Goal: Information Seeking & Learning: Learn about a topic

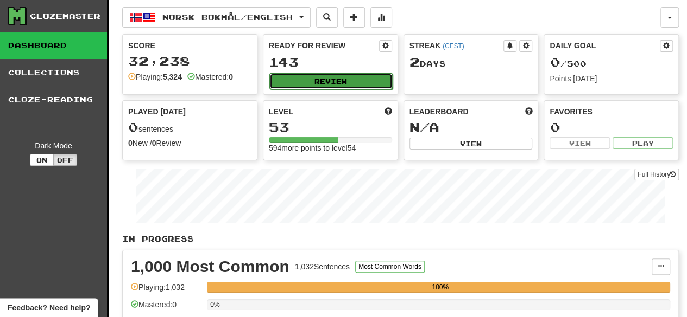
click at [341, 75] on button "Review" at bounding box center [330, 81] width 123 height 16
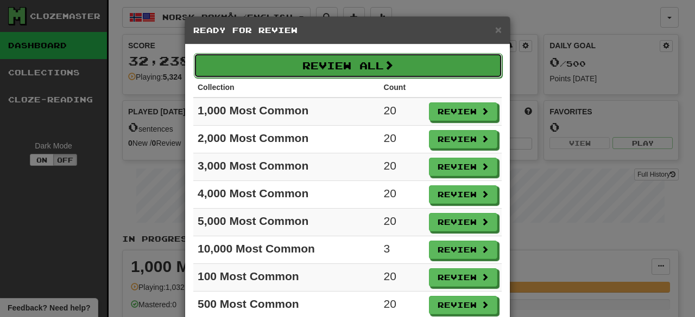
click at [368, 63] on button "Review All" at bounding box center [348, 65] width 308 height 25
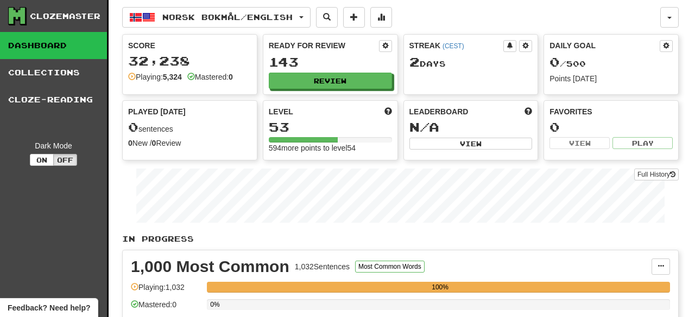
select select "********"
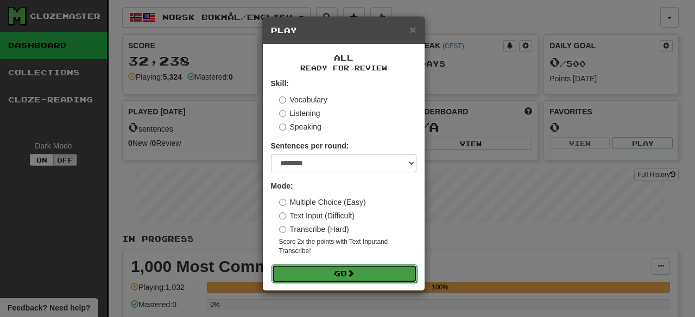
click at [340, 270] on button "Go" at bounding box center [343, 274] width 145 height 18
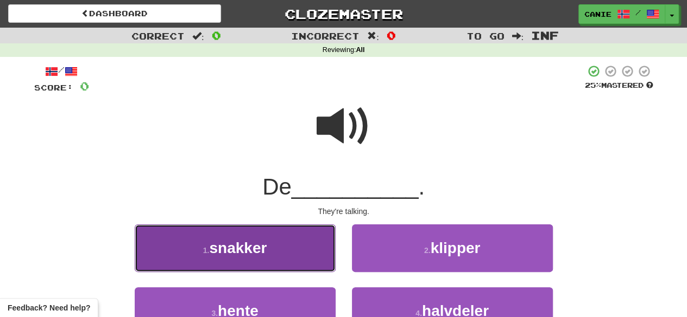
click at [307, 258] on button "1 . snakker" at bounding box center [235, 248] width 201 height 47
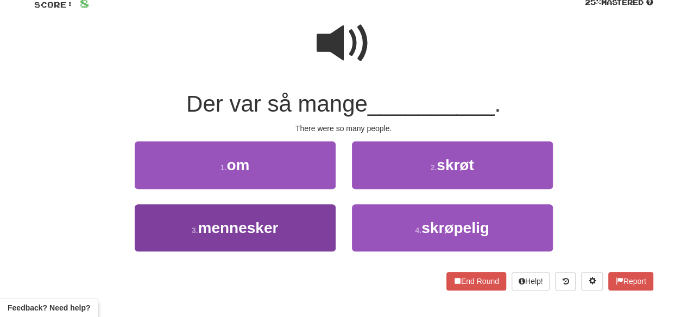
scroll to position [84, 0]
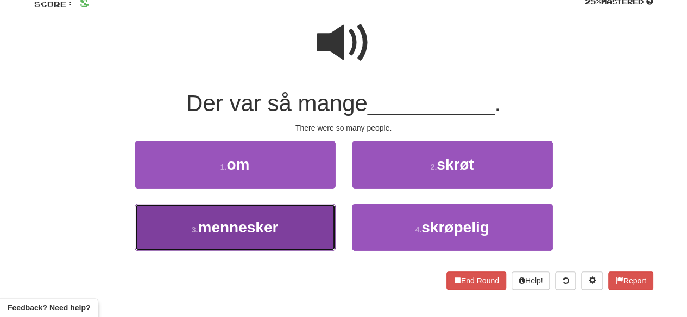
click at [295, 221] on button "3 . mennesker" at bounding box center [235, 227] width 201 height 47
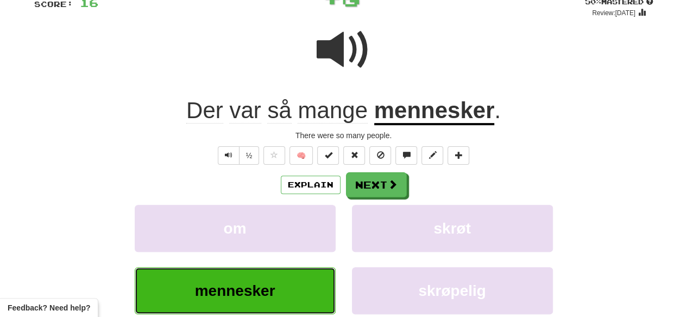
scroll to position [30, 0]
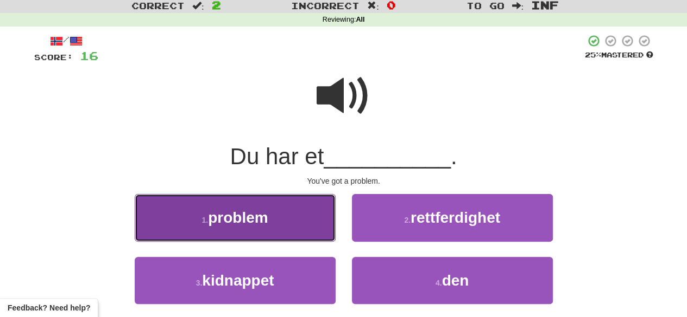
click at [288, 224] on button "1 . problem" at bounding box center [235, 217] width 201 height 47
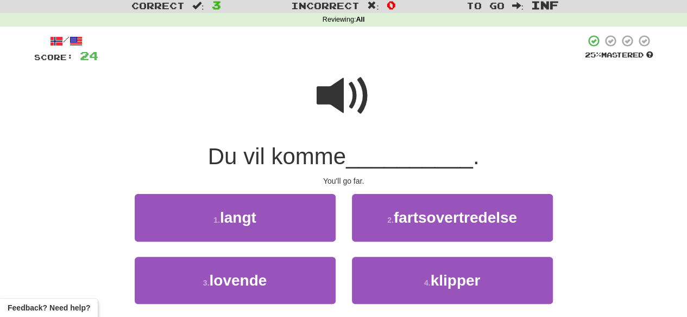
scroll to position [82, 0]
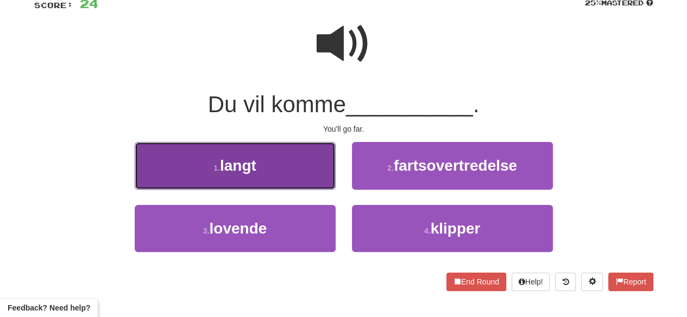
click at [286, 173] on button "1 . langt" at bounding box center [235, 165] width 201 height 47
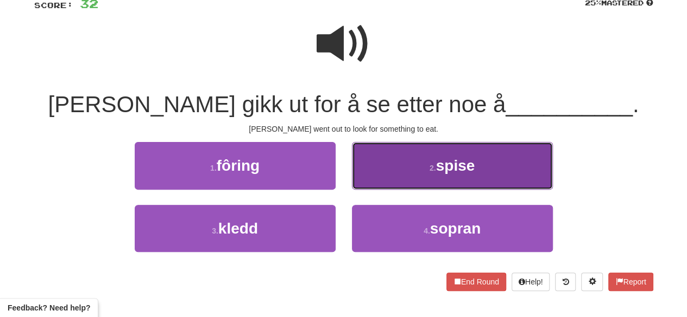
click at [430, 162] on button "2 . spise" at bounding box center [452, 165] width 201 height 47
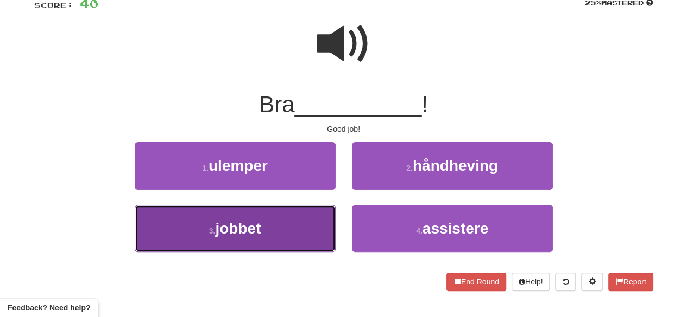
click at [320, 226] on button "3 . jobbet" at bounding box center [235, 228] width 201 height 47
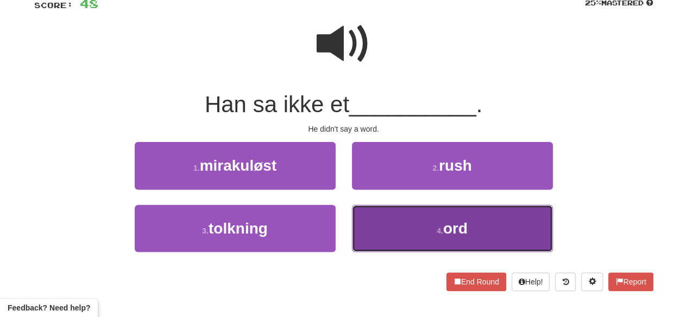
click at [458, 226] on span "ord" at bounding box center [455, 228] width 24 height 17
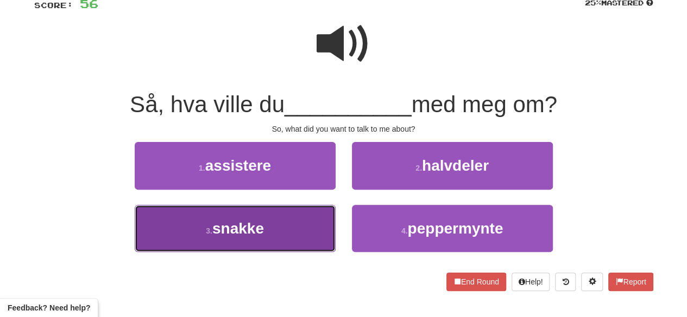
click at [288, 219] on button "3 . snakke" at bounding box center [235, 228] width 201 height 47
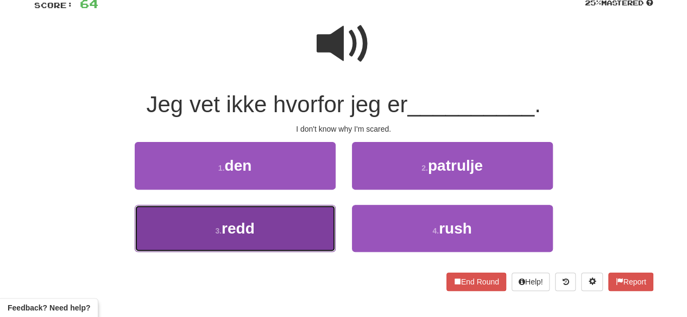
click at [302, 245] on button "3 . redd" at bounding box center [235, 228] width 201 height 47
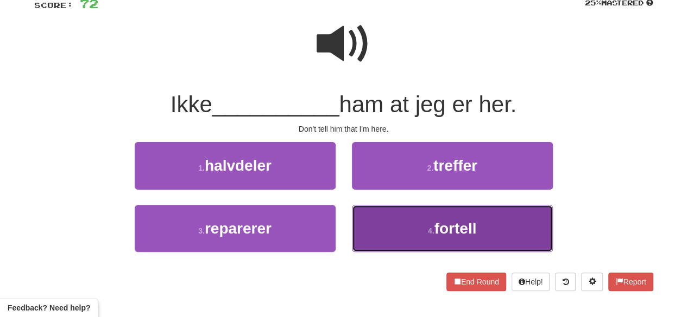
click at [462, 236] on span "fortell" at bounding box center [455, 228] width 42 height 17
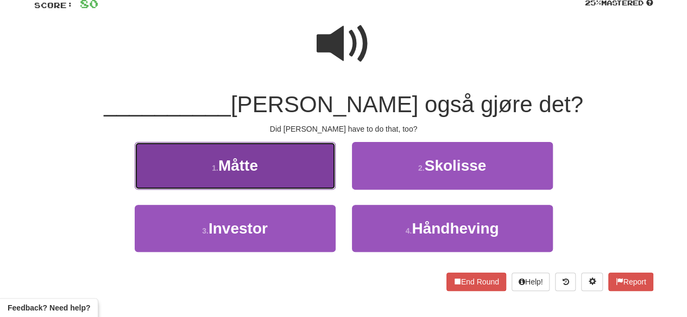
click at [268, 178] on button "1 . Måtte" at bounding box center [235, 165] width 201 height 47
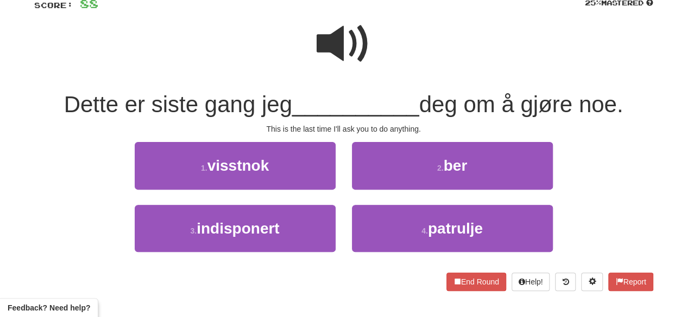
click at [341, 52] on span at bounding box center [343, 44] width 54 height 54
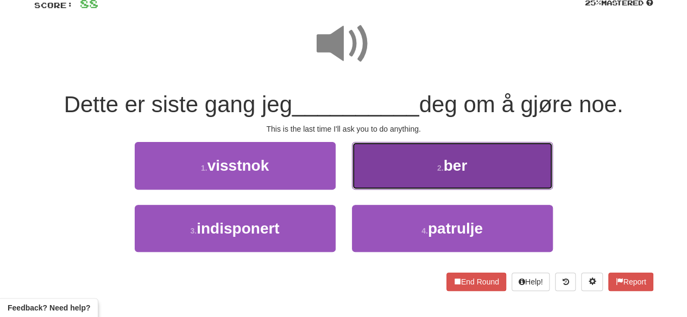
click at [393, 164] on button "2 . ber" at bounding box center [452, 165] width 201 height 47
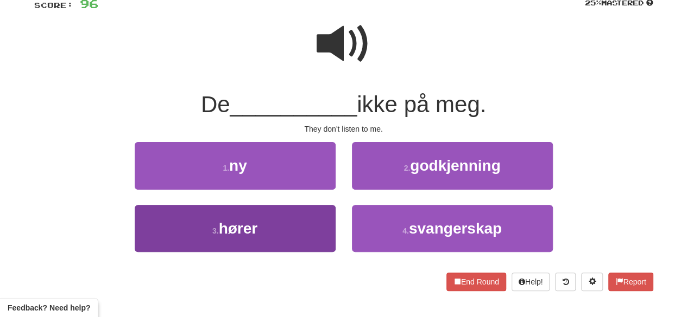
drag, startPoint x: 277, startPoint y: 256, endPoint x: 289, endPoint y: 240, distance: 19.4
click at [289, 240] on div "3 . hører" at bounding box center [234, 236] width 217 height 62
click at [289, 240] on button "3 . hører" at bounding box center [235, 228] width 201 height 47
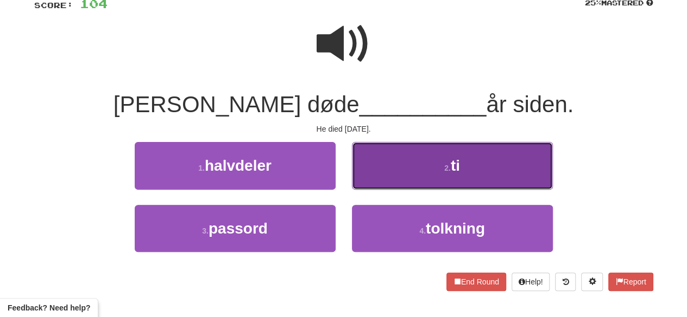
click at [389, 167] on button "2 . ti" at bounding box center [452, 165] width 201 height 47
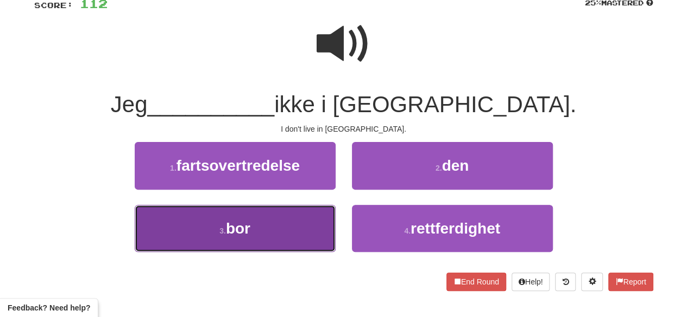
click at [283, 248] on button "3 . bor" at bounding box center [235, 228] width 201 height 47
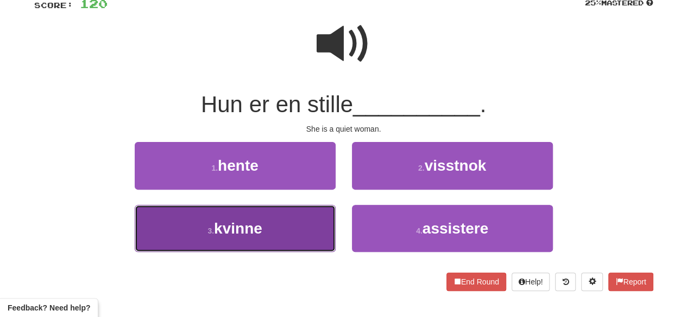
click at [293, 240] on button "3 . kvinne" at bounding box center [235, 228] width 201 height 47
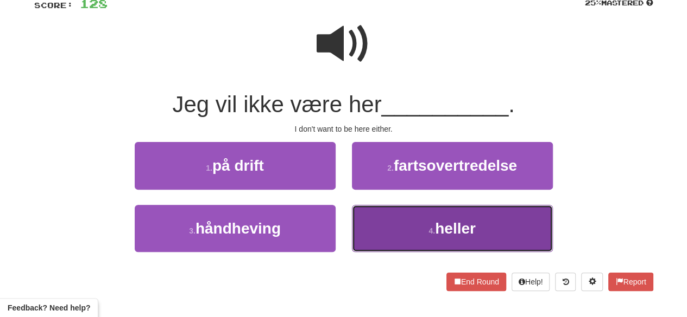
click at [402, 228] on button "4 . heller" at bounding box center [452, 228] width 201 height 47
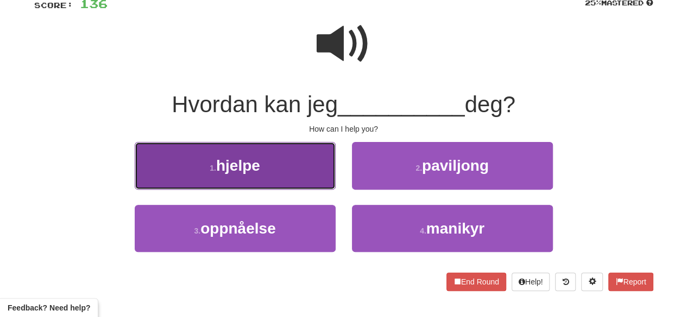
click at [289, 181] on button "1 . hjelpe" at bounding box center [235, 165] width 201 height 47
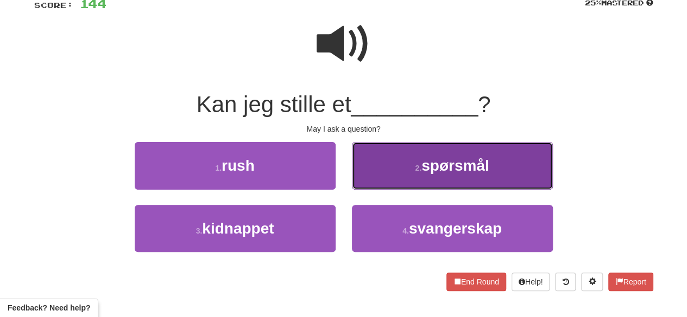
click at [440, 176] on button "2 . spørsmål" at bounding box center [452, 165] width 201 height 47
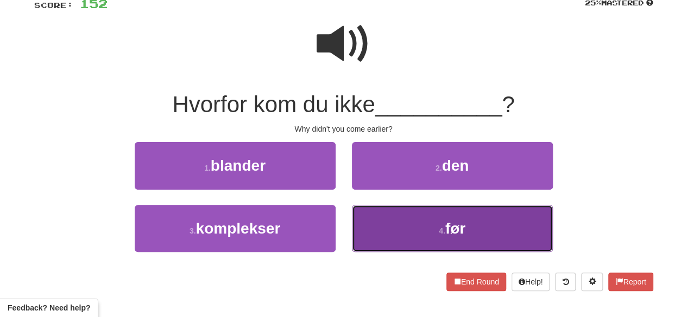
click at [434, 233] on button "4 . før" at bounding box center [452, 228] width 201 height 47
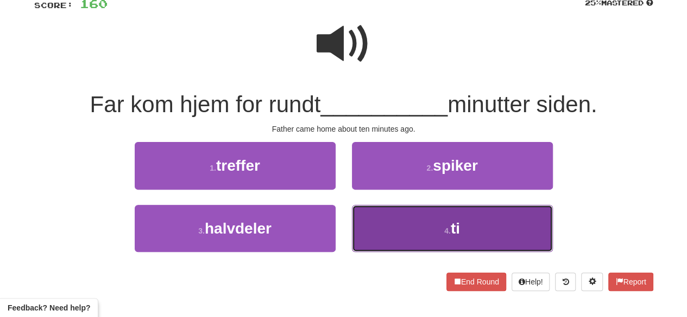
click at [409, 237] on button "4 . ti" at bounding box center [452, 228] width 201 height 47
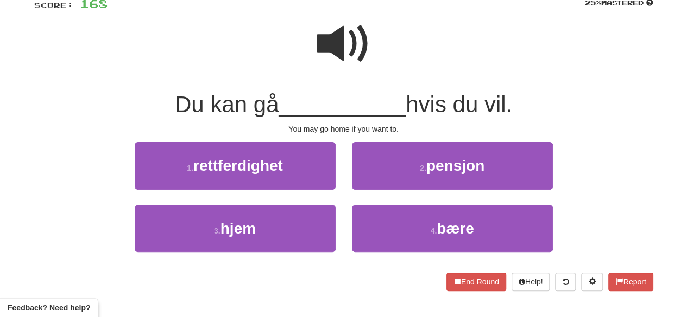
click at [344, 62] on span at bounding box center [343, 44] width 54 height 54
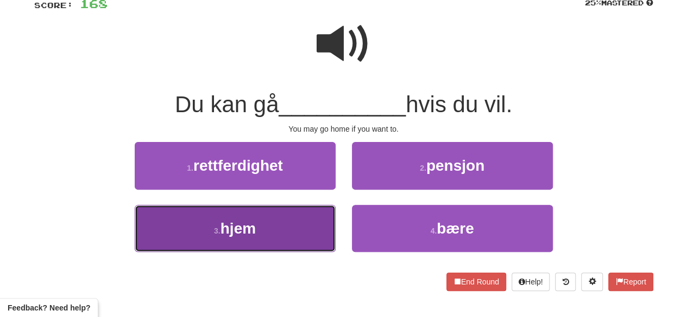
click at [271, 230] on button "3 . hjem" at bounding box center [235, 228] width 201 height 47
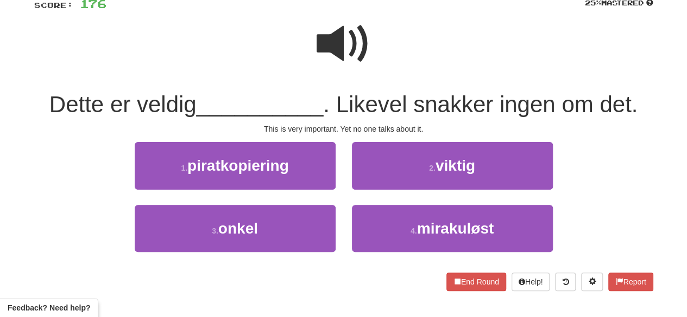
click at [339, 41] on span at bounding box center [343, 44] width 54 height 54
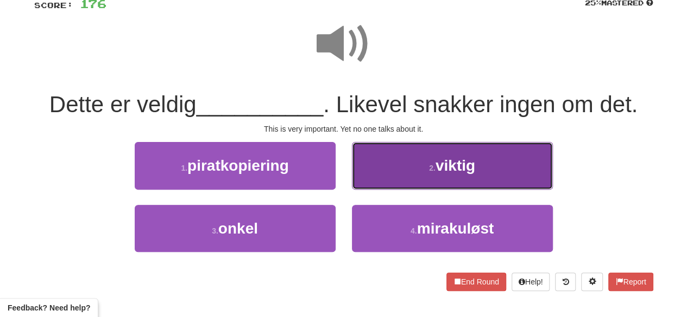
click at [414, 167] on button "2 . viktig" at bounding box center [452, 165] width 201 height 47
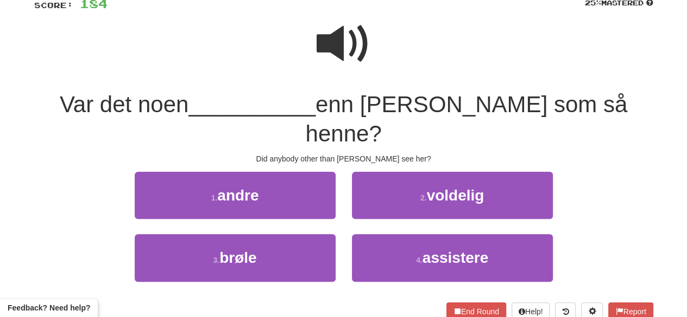
click at [342, 46] on span at bounding box center [343, 44] width 54 height 54
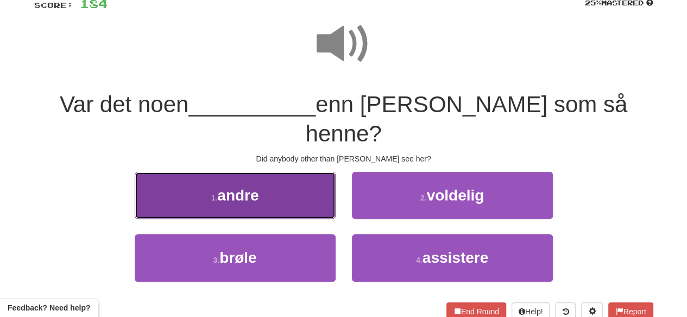
click at [283, 187] on button "1 . andre" at bounding box center [235, 195] width 201 height 47
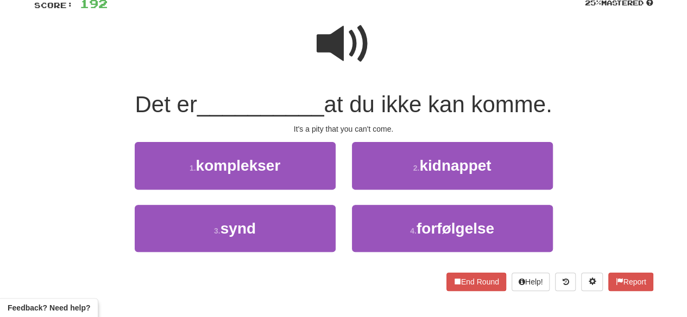
click at [339, 48] on span at bounding box center [343, 44] width 54 height 54
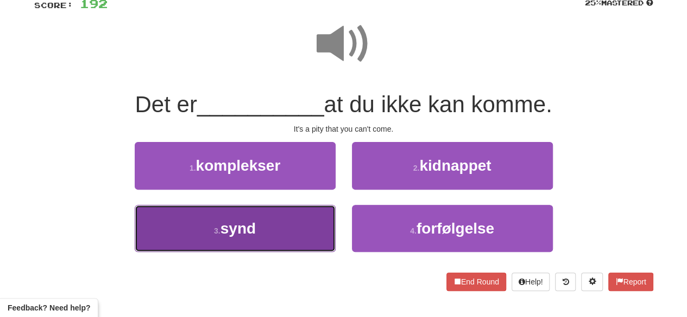
click at [274, 235] on button "3 . synd" at bounding box center [235, 228] width 201 height 47
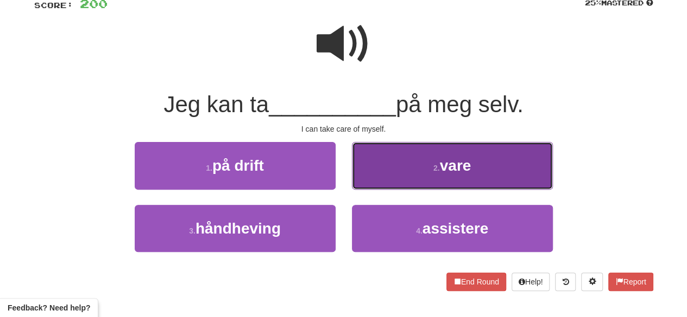
click at [424, 182] on button "2 . vare" at bounding box center [452, 165] width 201 height 47
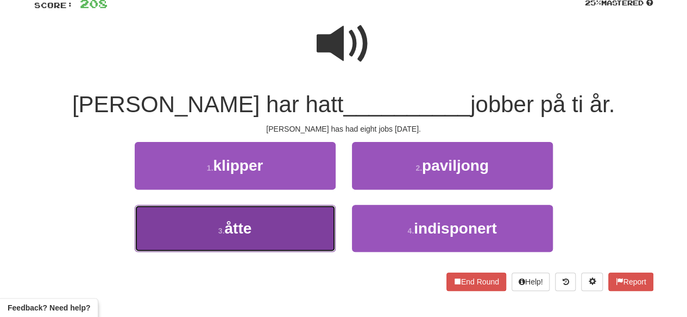
click at [231, 250] on button "3 . åtte" at bounding box center [235, 228] width 201 height 47
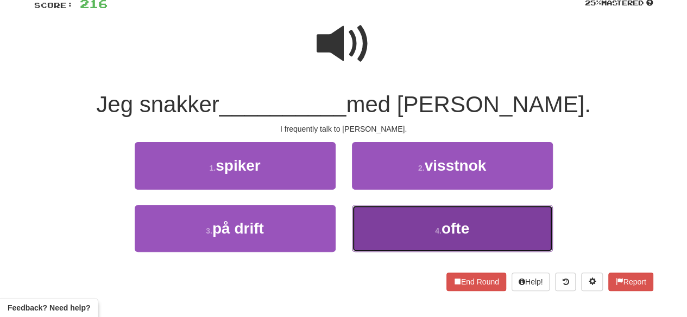
click at [441, 228] on small "4 ." at bounding box center [438, 231] width 7 height 9
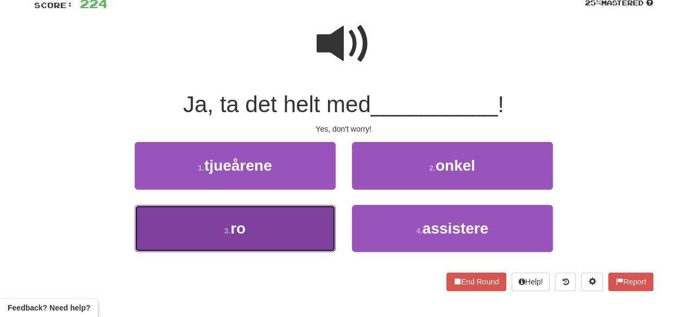
click at [259, 237] on button "3 . ro" at bounding box center [235, 228] width 201 height 47
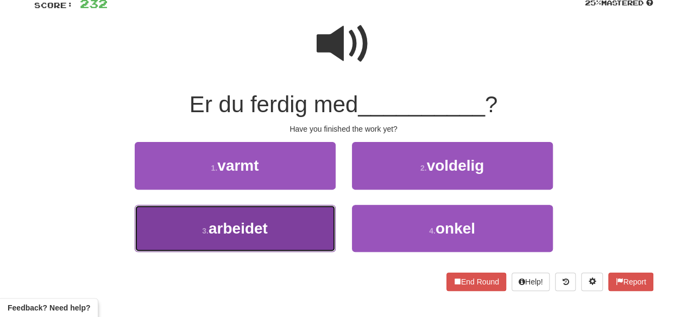
click at [294, 231] on button "3 . arbeidet" at bounding box center [235, 228] width 201 height 47
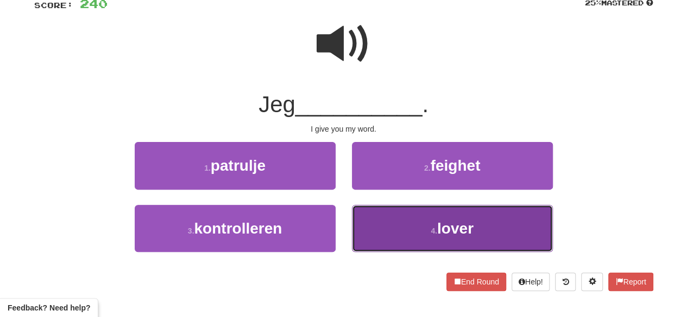
click at [419, 228] on button "4 . lover" at bounding box center [452, 228] width 201 height 47
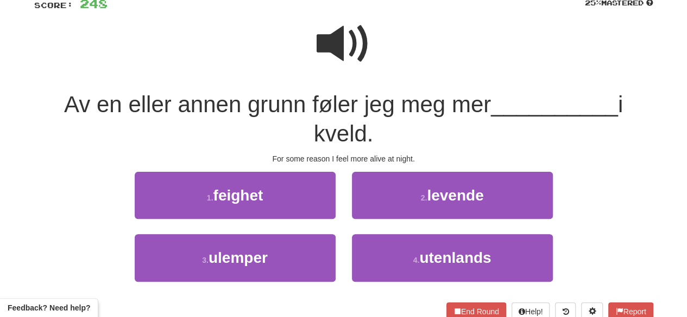
click at [347, 60] on span at bounding box center [343, 44] width 54 height 54
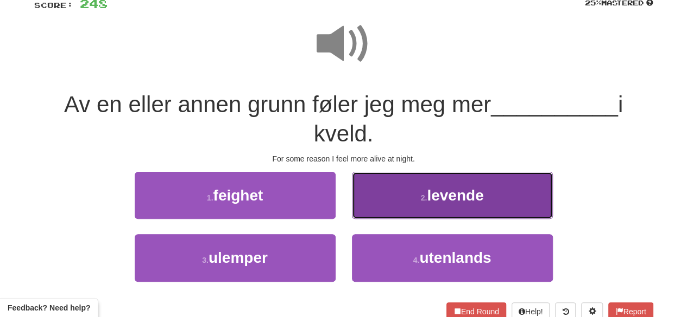
click at [443, 213] on button "2 . levende" at bounding box center [452, 195] width 201 height 47
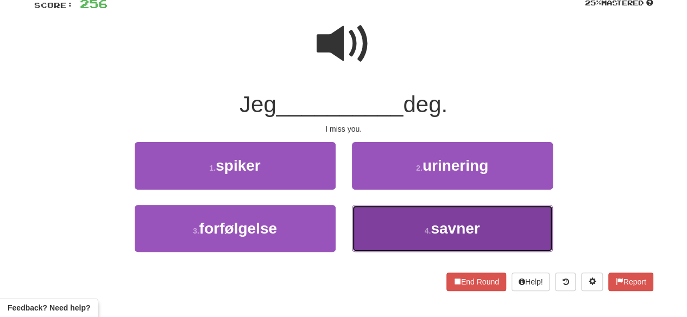
click at [427, 227] on small "4 ." at bounding box center [427, 231] width 7 height 9
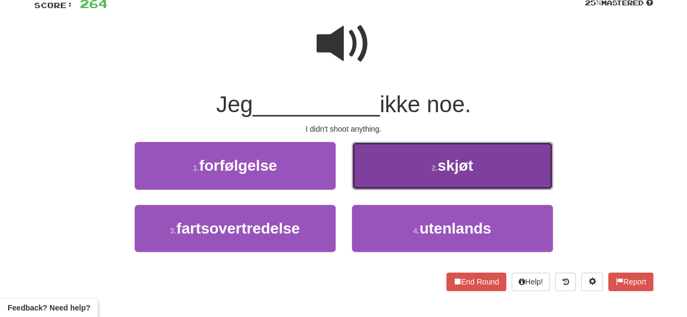
click at [464, 165] on span "skjøt" at bounding box center [454, 165] width 35 height 17
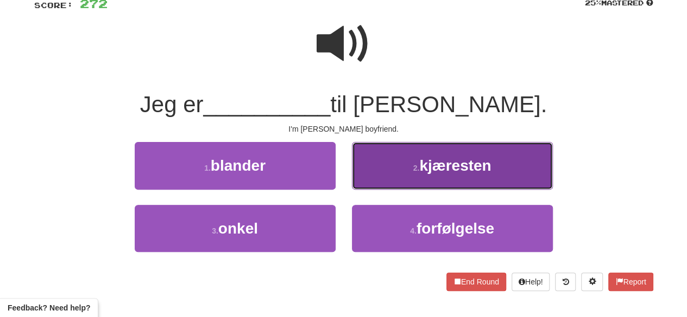
click at [430, 185] on button "2 . kjæresten" at bounding box center [452, 165] width 201 height 47
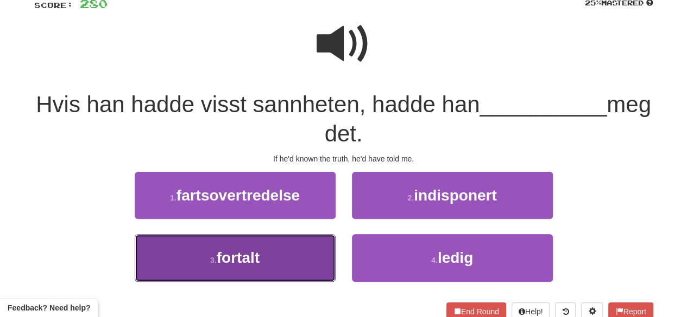
click at [286, 251] on button "3 . fortalt" at bounding box center [235, 257] width 201 height 47
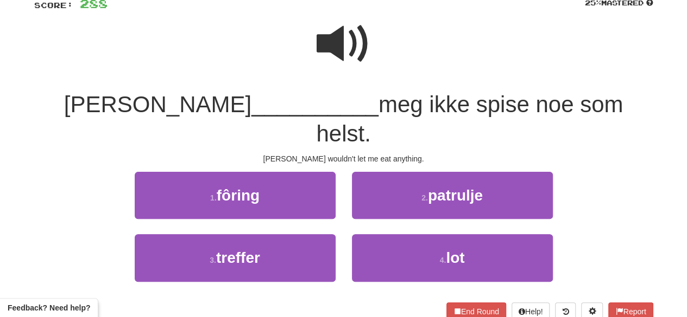
click at [359, 41] on span at bounding box center [343, 44] width 54 height 54
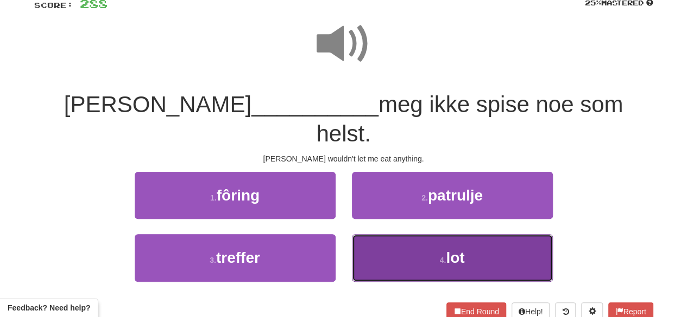
click at [415, 234] on button "4 . lot" at bounding box center [452, 257] width 201 height 47
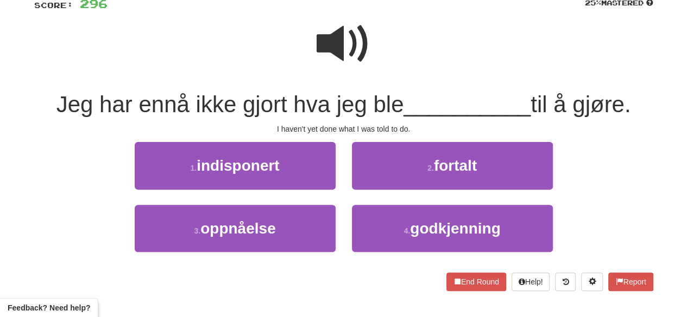
click at [344, 57] on span at bounding box center [343, 44] width 54 height 54
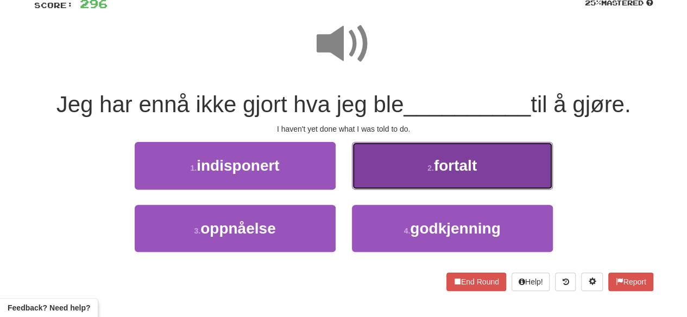
click at [428, 172] on small "2 ." at bounding box center [430, 168] width 7 height 9
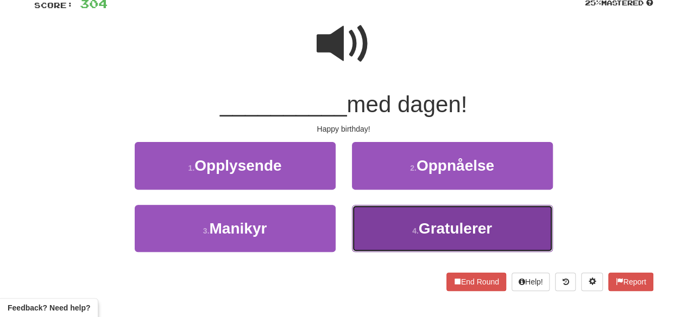
click at [451, 237] on button "4 . Gratulerer" at bounding box center [452, 228] width 201 height 47
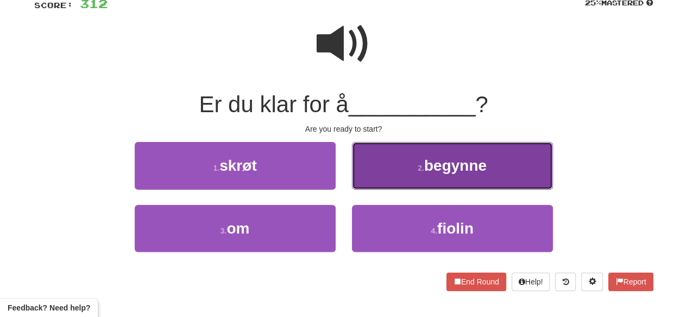
click at [422, 174] on button "2 . begynne" at bounding box center [452, 165] width 201 height 47
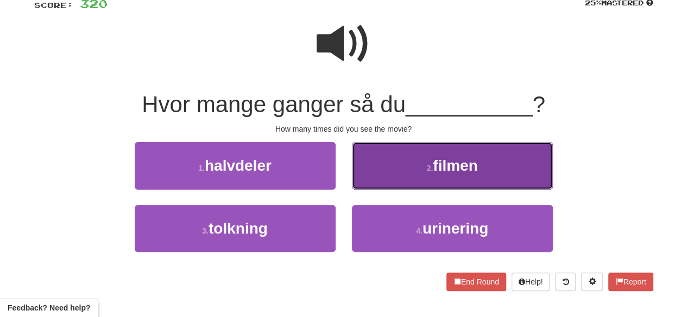
click at [422, 176] on button "2 . filmen" at bounding box center [452, 165] width 201 height 47
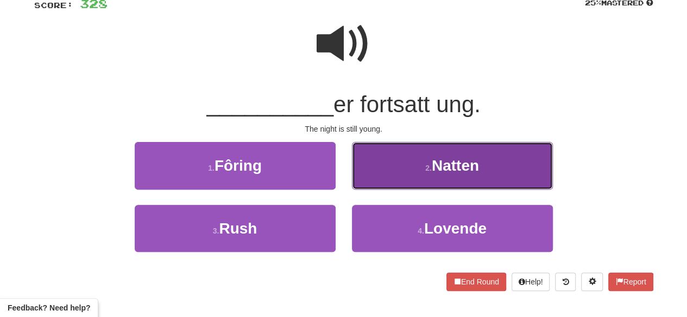
click at [445, 183] on button "2 . Natten" at bounding box center [452, 165] width 201 height 47
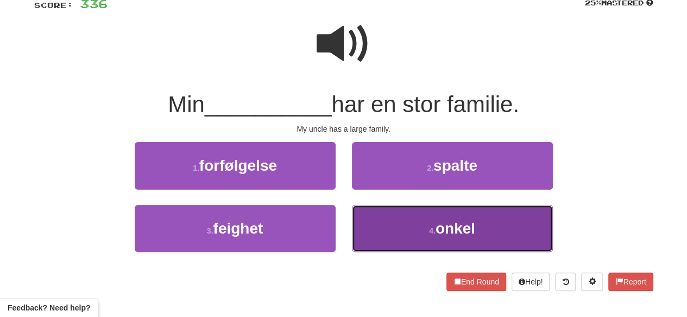
click at [437, 236] on span "onkel" at bounding box center [455, 228] width 40 height 17
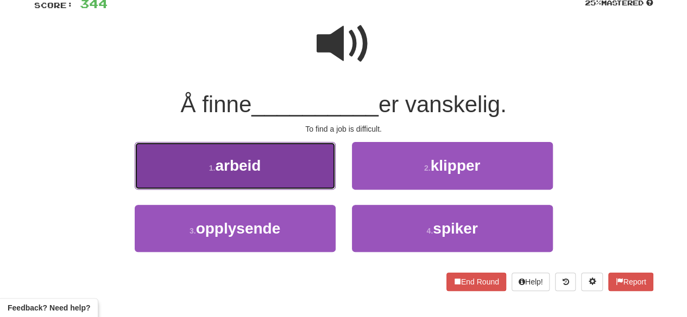
click at [246, 177] on button "1 . arbeid" at bounding box center [235, 165] width 201 height 47
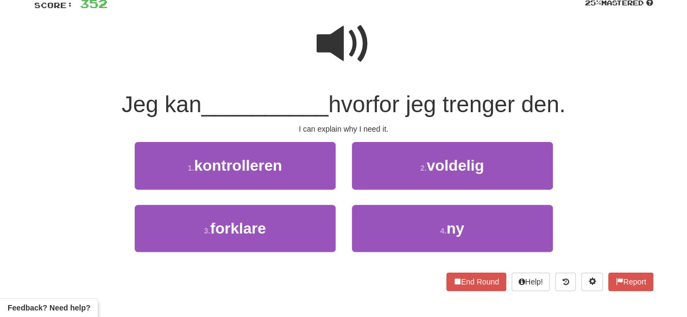
click at [335, 41] on span at bounding box center [343, 44] width 54 height 54
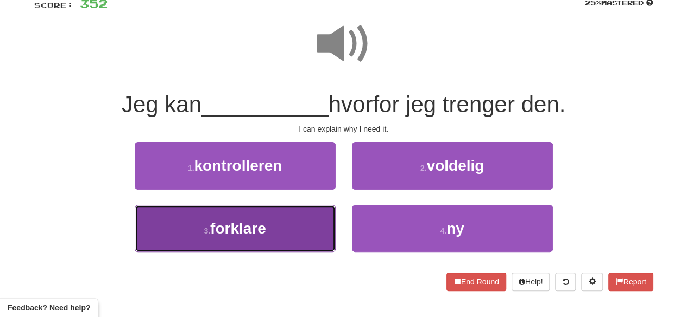
click at [294, 232] on button "3 . forklare" at bounding box center [235, 228] width 201 height 47
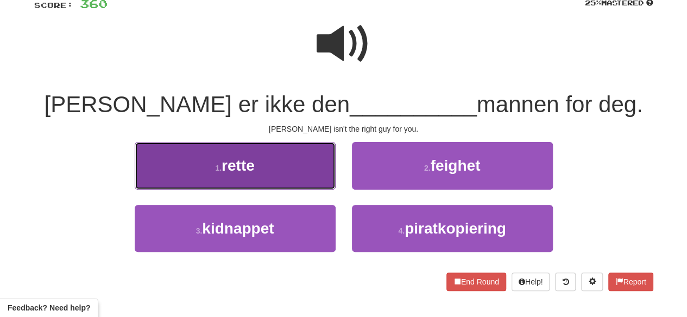
click at [277, 181] on button "1 . rette" at bounding box center [235, 165] width 201 height 47
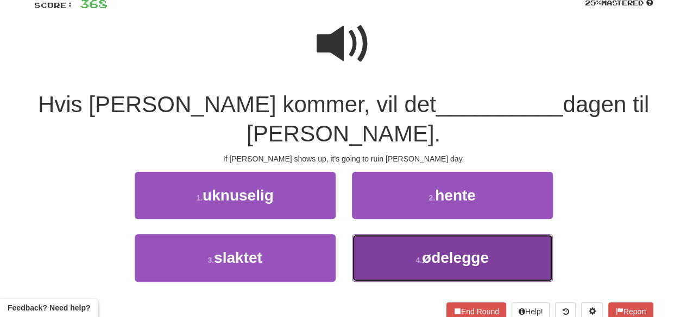
click at [396, 234] on button "4 . ødelegge" at bounding box center [452, 257] width 201 height 47
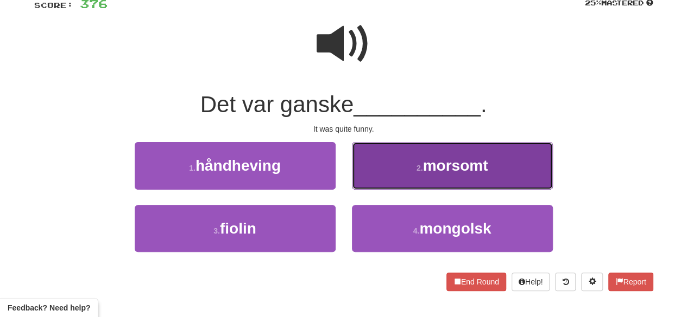
click at [429, 185] on button "2 . morsomt" at bounding box center [452, 165] width 201 height 47
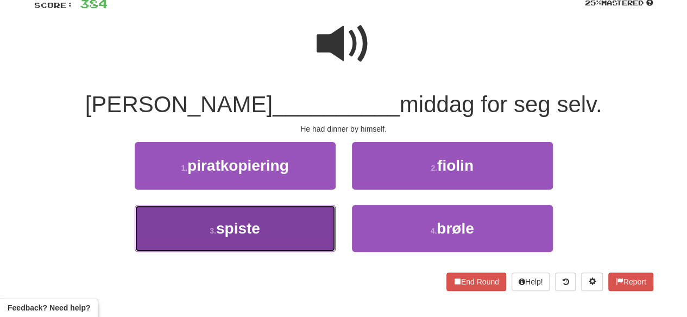
click at [246, 244] on button "3 . spiste" at bounding box center [235, 228] width 201 height 47
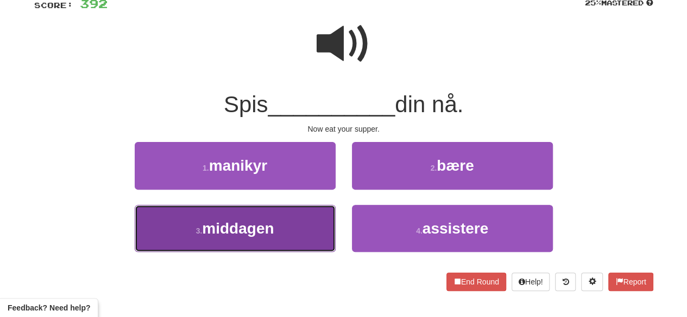
click at [285, 227] on button "3 . middagen" at bounding box center [235, 228] width 201 height 47
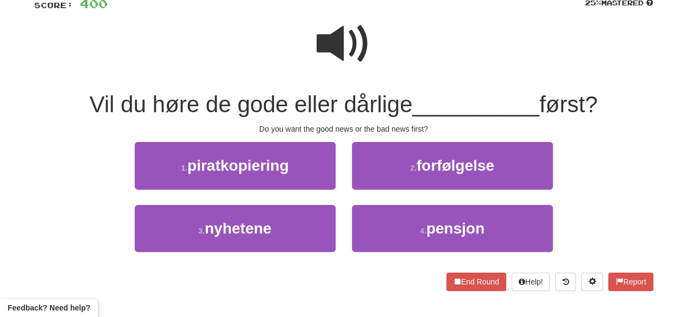
click at [365, 45] on span at bounding box center [343, 44] width 54 height 54
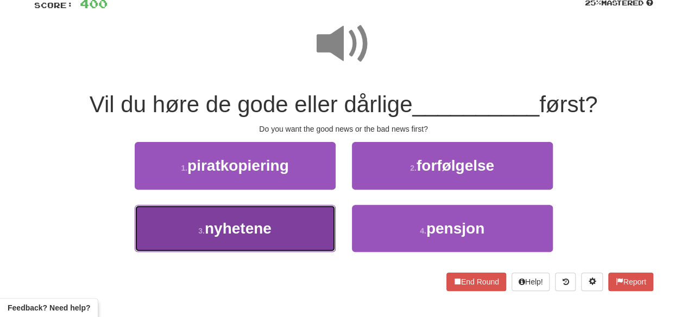
click at [271, 238] on button "3 . nyhetene" at bounding box center [235, 228] width 201 height 47
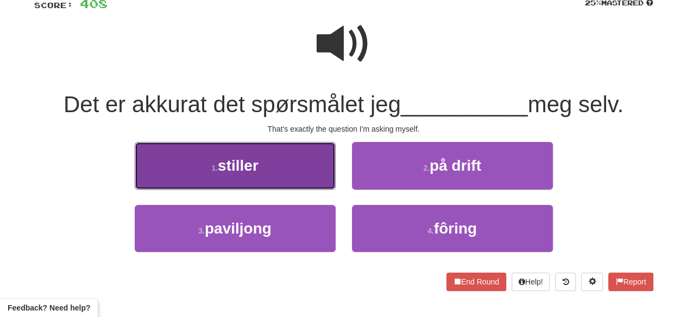
click at [303, 177] on button "1 . stiller" at bounding box center [235, 165] width 201 height 47
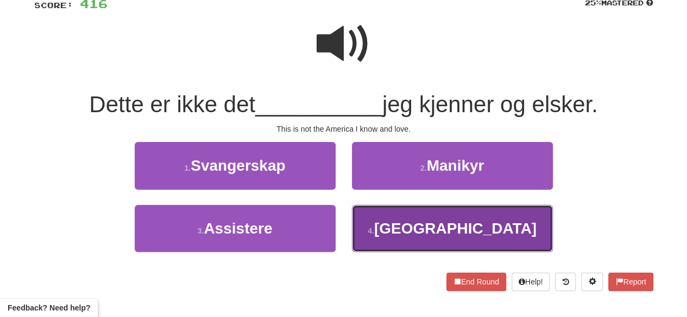
click at [402, 226] on button "4 . Amerika" at bounding box center [452, 228] width 201 height 47
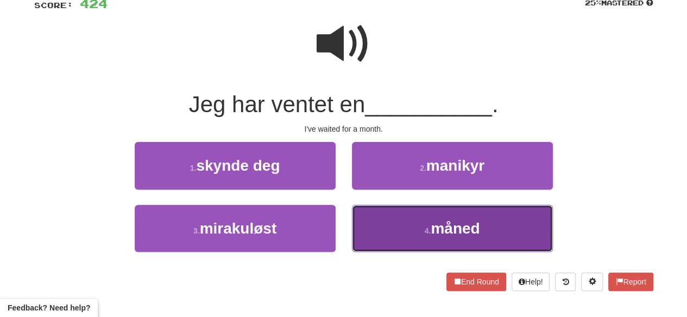
click at [384, 219] on button "4 . måned" at bounding box center [452, 228] width 201 height 47
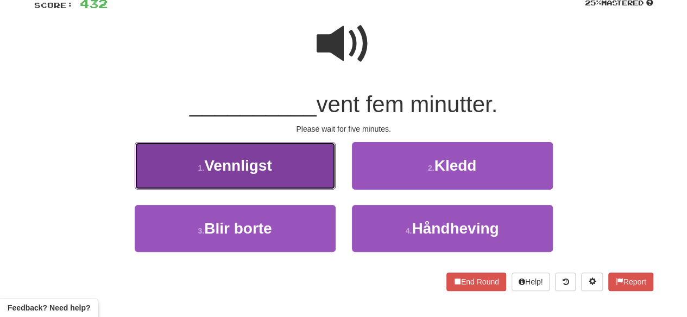
click at [296, 187] on button "1 . Vennligst" at bounding box center [235, 165] width 201 height 47
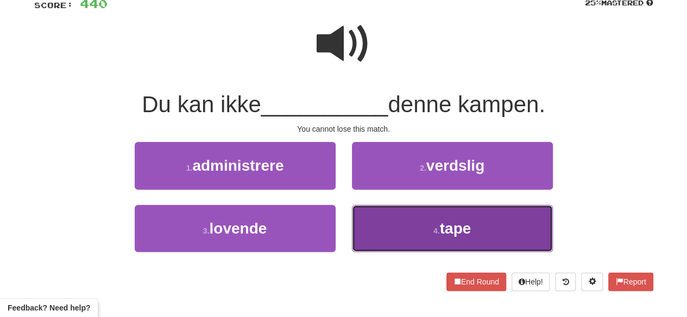
click at [415, 225] on button "4 . tape" at bounding box center [452, 228] width 201 height 47
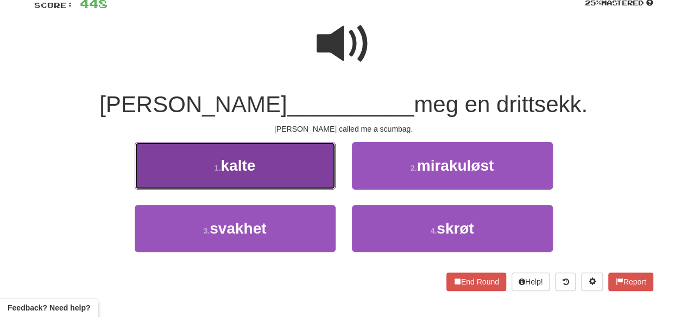
click at [259, 180] on button "1 . kalte" at bounding box center [235, 165] width 201 height 47
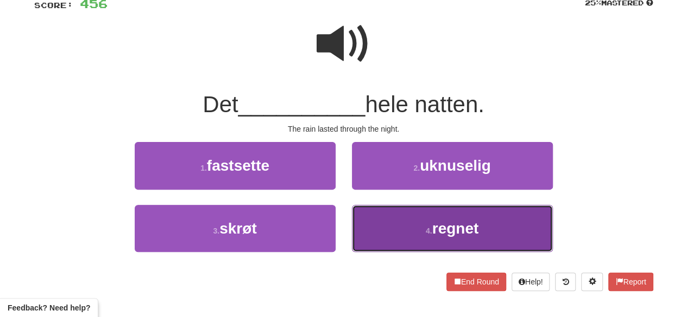
click at [378, 228] on button "4 . regnet" at bounding box center [452, 228] width 201 height 47
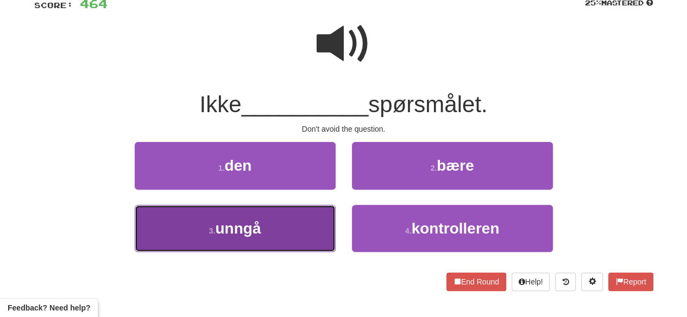
click at [319, 231] on button "3 . unngå" at bounding box center [235, 228] width 201 height 47
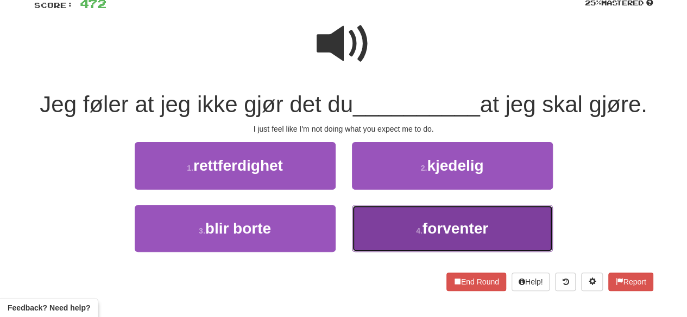
click at [399, 252] on button "4 . forventer" at bounding box center [452, 228] width 201 height 47
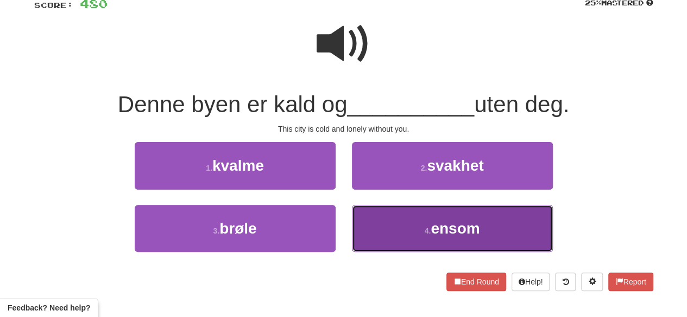
click at [413, 232] on button "4 . ensom" at bounding box center [452, 228] width 201 height 47
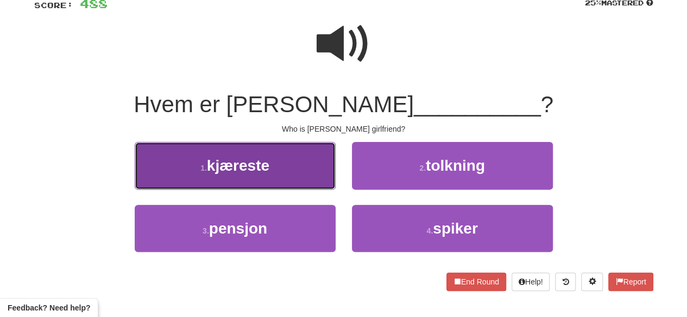
click at [293, 166] on button "1 . kjæreste" at bounding box center [235, 165] width 201 height 47
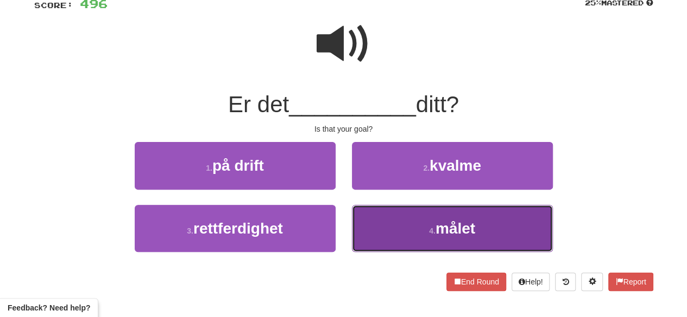
click at [415, 231] on button "4 . målet" at bounding box center [452, 228] width 201 height 47
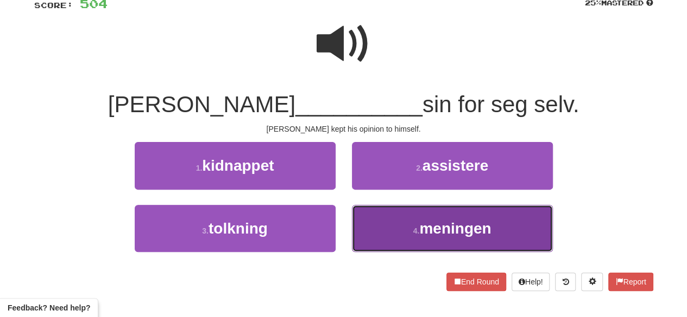
click at [428, 224] on span "meningen" at bounding box center [455, 228] width 72 height 17
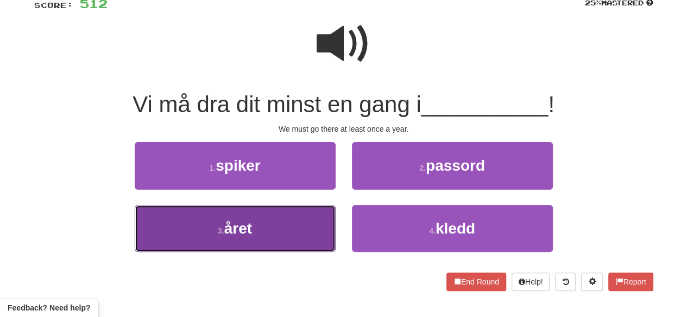
click at [293, 226] on button "3 . året" at bounding box center [235, 228] width 201 height 47
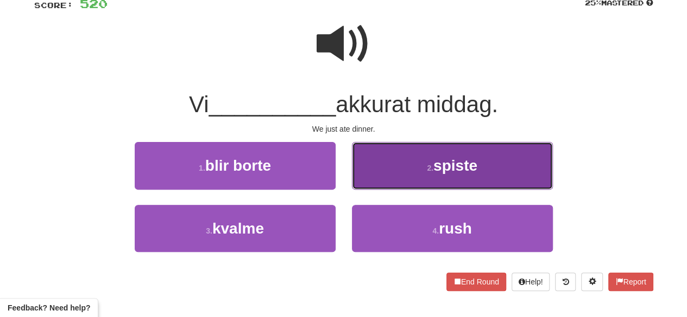
click at [429, 181] on button "2 . spiste" at bounding box center [452, 165] width 201 height 47
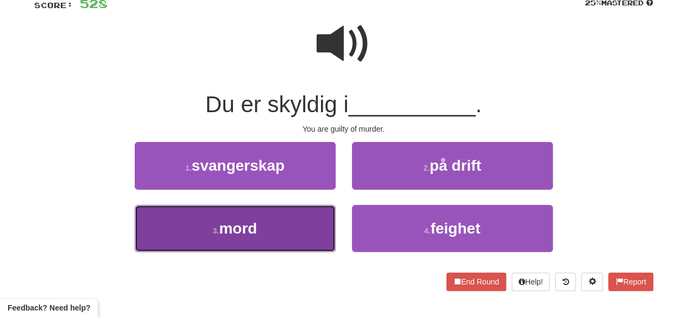
click at [284, 228] on button "3 . mord" at bounding box center [235, 228] width 201 height 47
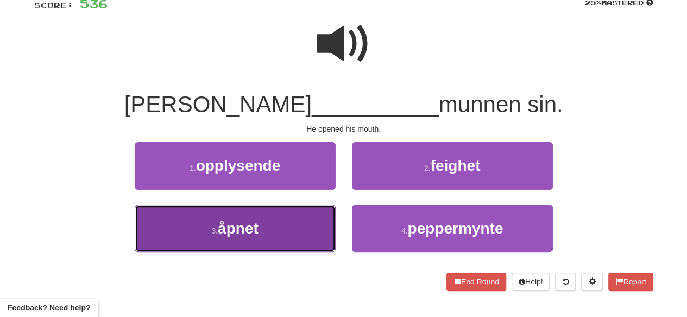
click at [275, 234] on button "3 . åpnet" at bounding box center [235, 228] width 201 height 47
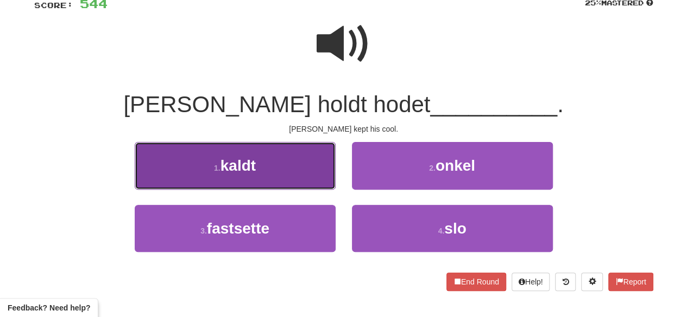
click at [304, 164] on button "1 . kaldt" at bounding box center [235, 165] width 201 height 47
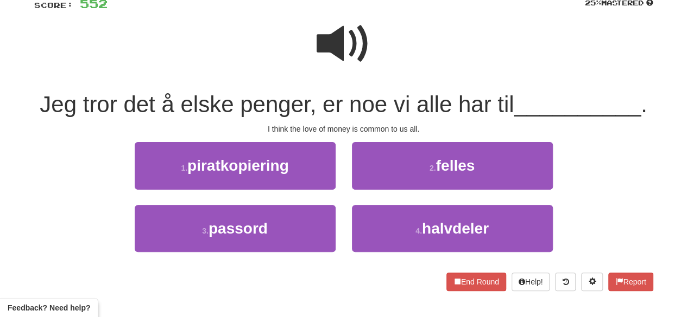
click at [331, 44] on span at bounding box center [343, 44] width 54 height 54
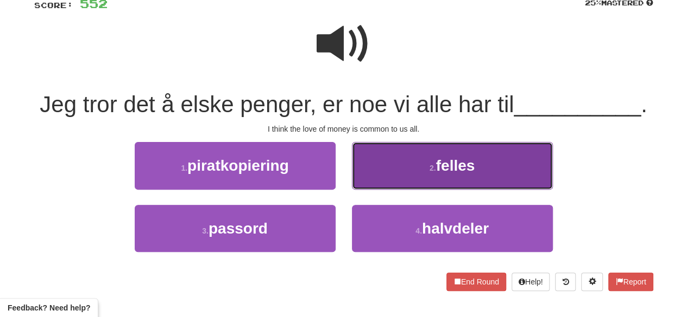
click at [403, 177] on button "2 . felles" at bounding box center [452, 165] width 201 height 47
